Goal: Obtain resource: Download file/media

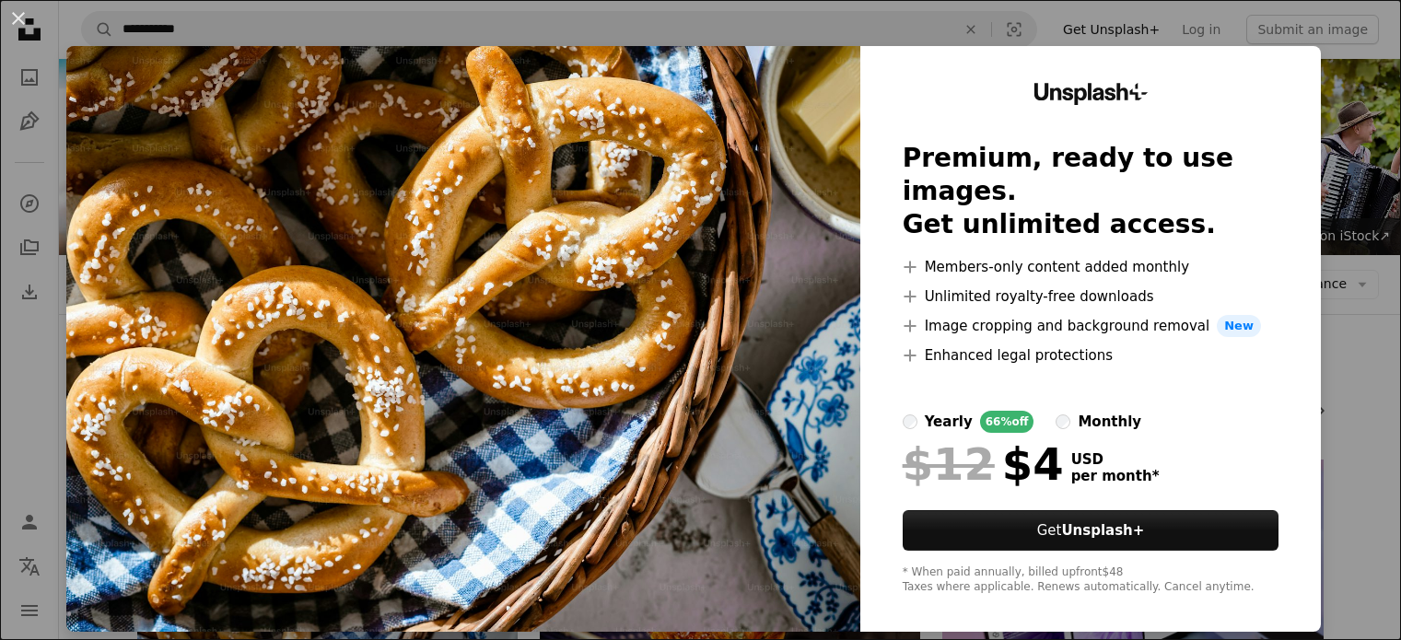
scroll to position [276, 0]
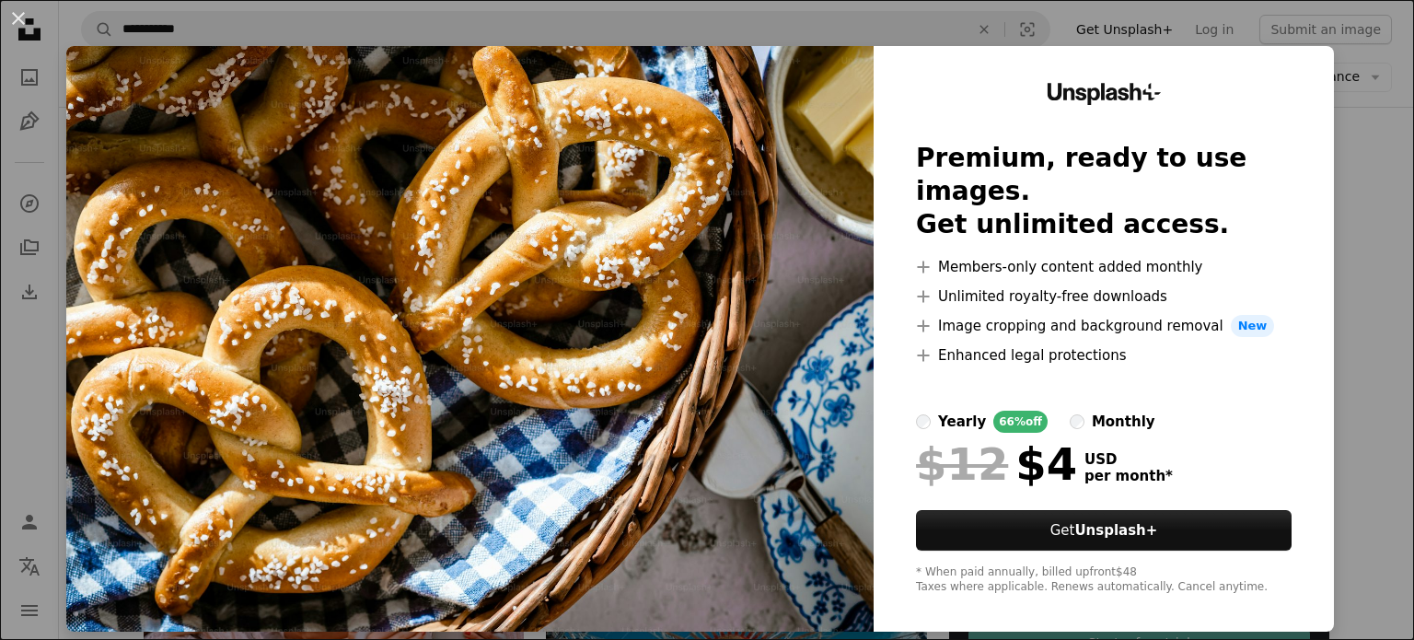
click at [1324, 29] on div "An X shape Unsplash+ Premium, ready to use images. Get unlimited access. A plus…" at bounding box center [707, 320] width 1414 height 640
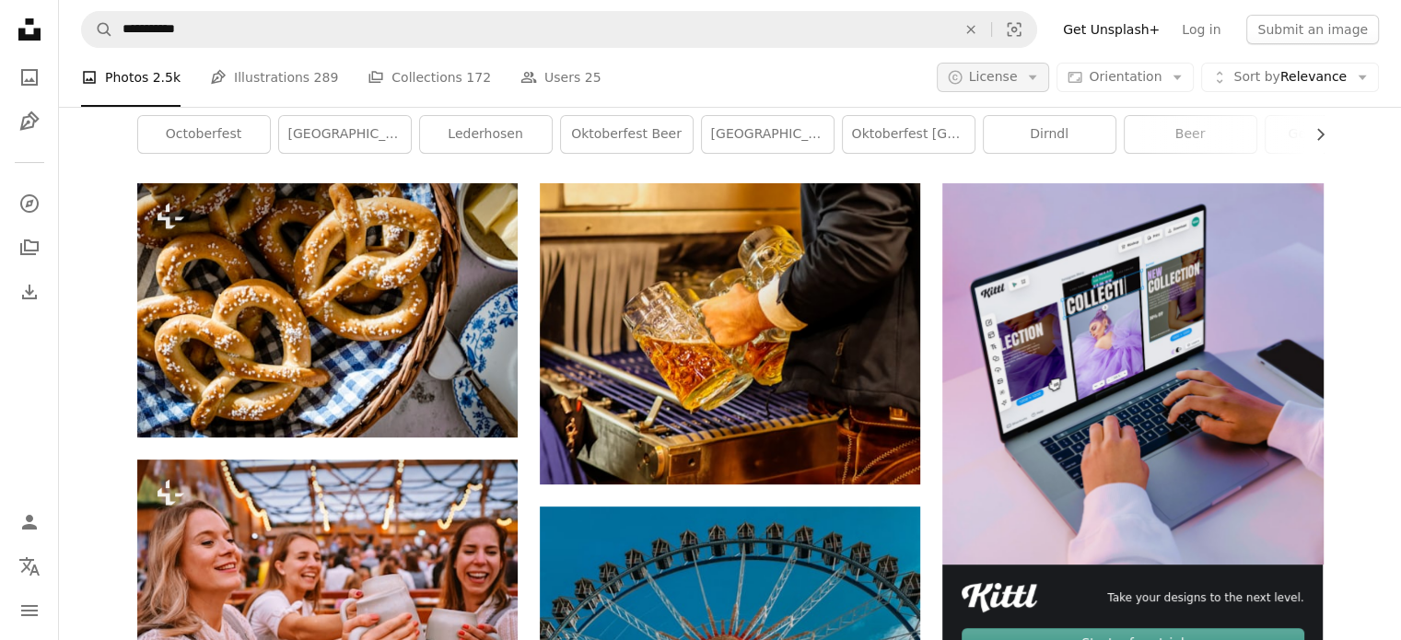
click at [995, 76] on span "License" at bounding box center [993, 76] width 49 height 15
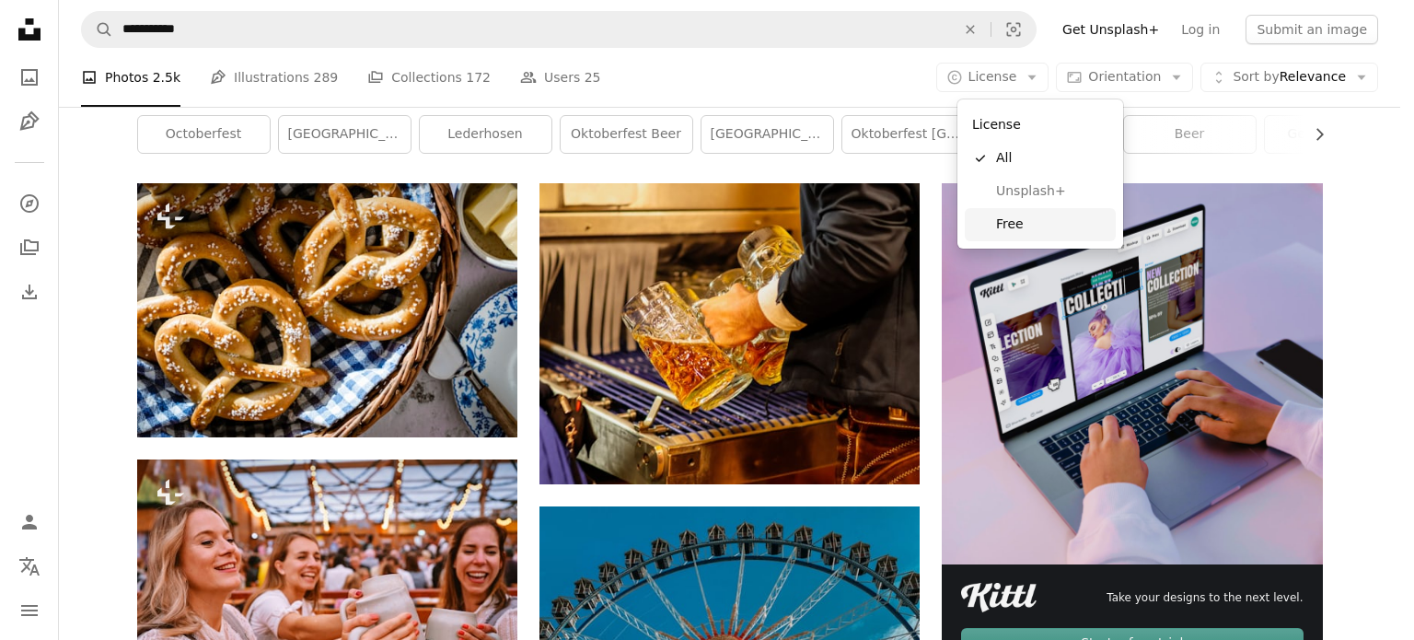
click at [1013, 227] on span "Free" at bounding box center [1052, 224] width 112 height 18
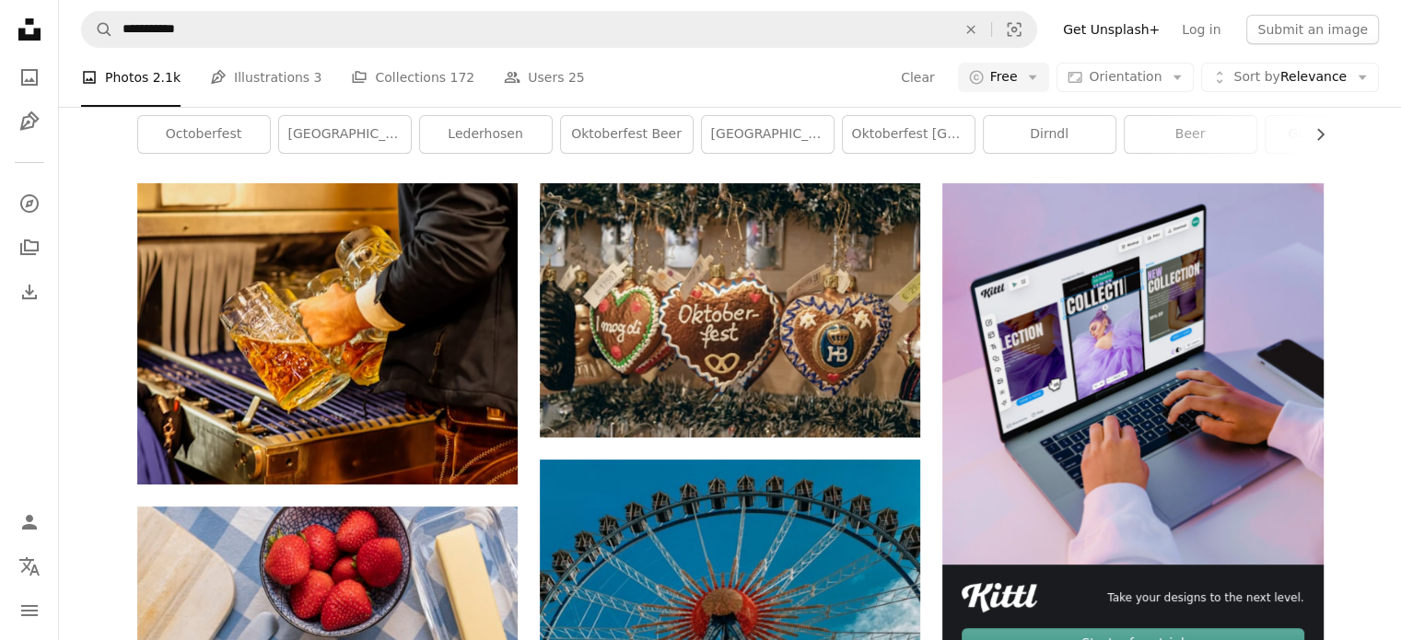
scroll to position [3979, 0]
click at [28, 21] on icon at bounding box center [29, 29] width 22 height 22
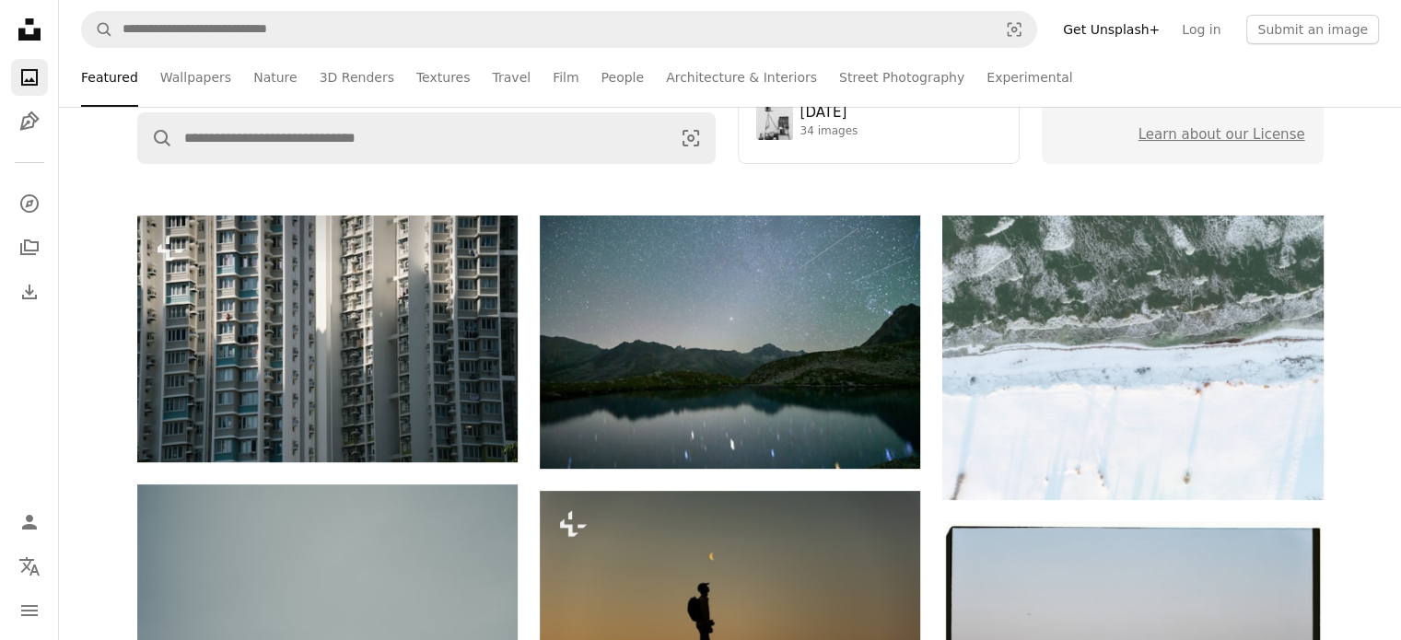
click at [50, 71] on nav "Unsplash logo Unsplash Home A photo Pen Tool A compass A stack of folders Downl…" at bounding box center [29, 320] width 59 height 640
click at [41, 78] on link "A photo" at bounding box center [29, 77] width 37 height 37
click at [39, 79] on icon "A photo" at bounding box center [29, 77] width 22 height 22
